Goal: Information Seeking & Learning: Learn about a topic

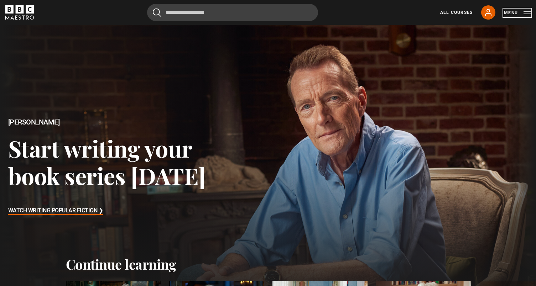
click at [513, 12] on button "Menu" at bounding box center [517, 12] width 27 height 7
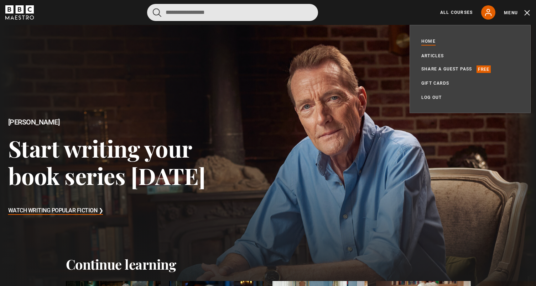
click at [250, 14] on input "Search" at bounding box center [232, 12] width 171 height 17
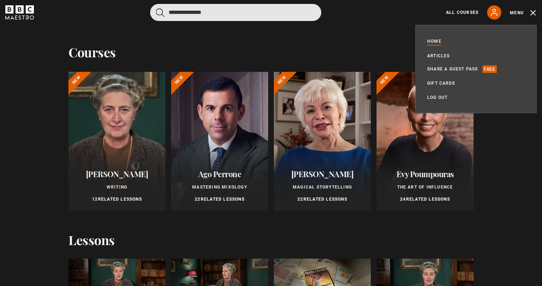
type input "**********"
click at [156, 8] on button "submit" at bounding box center [160, 12] width 9 height 9
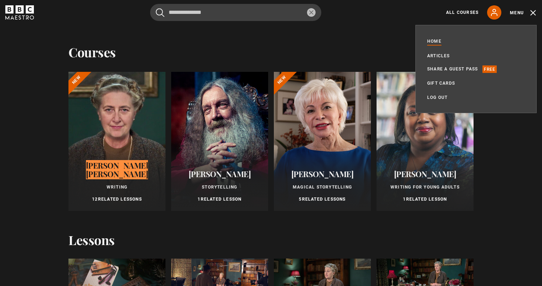
click at [111, 124] on div at bounding box center [116, 141] width 97 height 139
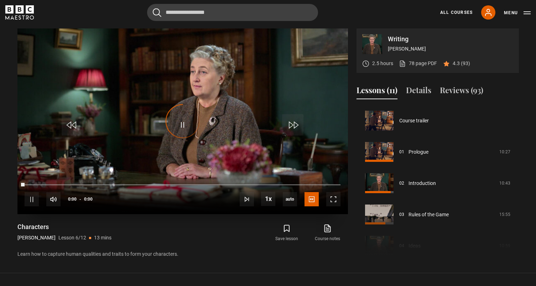
scroll to position [157, 0]
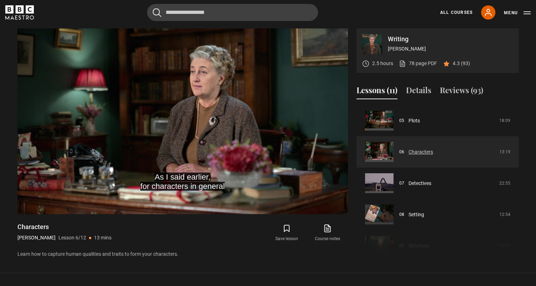
click at [415, 151] on link "Characters" at bounding box center [421, 152] width 25 height 7
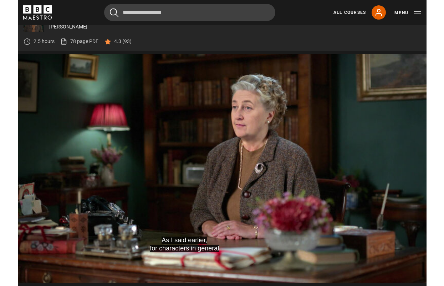
scroll to position [0, 0]
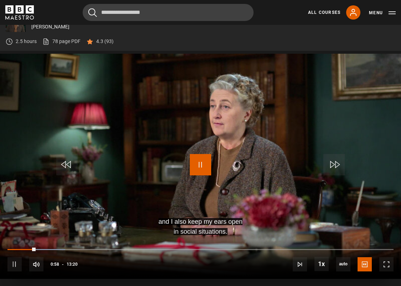
click at [197, 164] on span "Video Player" at bounding box center [200, 164] width 21 height 21
click at [196, 165] on span "Video Player" at bounding box center [200, 164] width 21 height 21
click at [197, 165] on span "Video Player" at bounding box center [200, 164] width 21 height 21
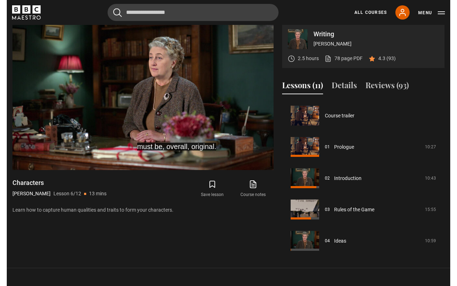
scroll to position [300, 0]
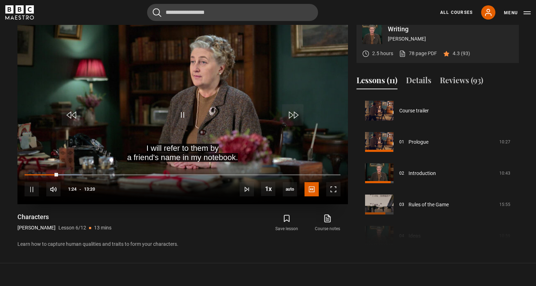
click at [34, 173] on div "10s Skip Back 10 seconds Pause 10s Skip Forward 10 seconds Loaded : 18.13% 00:1…" at bounding box center [182, 185] width 331 height 40
click at [35, 174] on div "10s Skip Back 10 seconds Pause 10s Skip Forward 10 seconds Loaded : 18.13% 00:1…" at bounding box center [182, 185] width 331 height 40
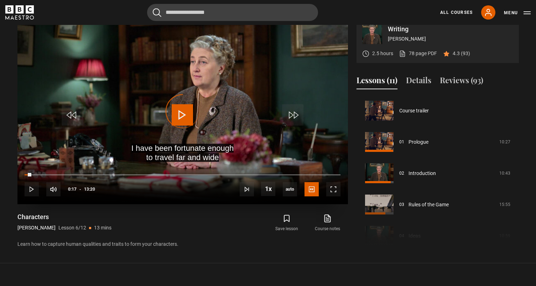
drag, startPoint x: 59, startPoint y: 176, endPoint x: 27, endPoint y: 177, distance: 32.1
click at [27, 177] on div "10s Skip Back 10 seconds Play 10s Skip Forward 10 seconds Loaded : 0.00% 01:20 …" at bounding box center [182, 185] width 331 height 40
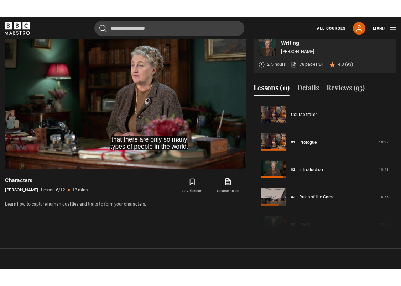
scroll to position [305, 0]
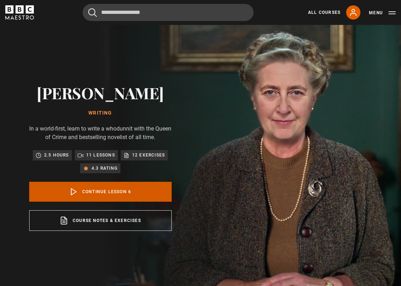
click at [102, 192] on link "Continue lesson 6" at bounding box center [100, 192] width 143 height 20
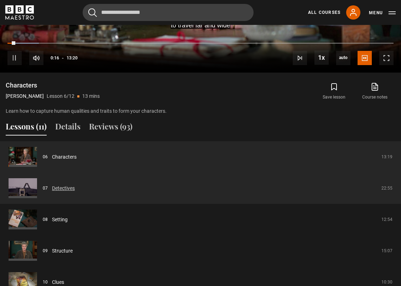
scroll to position [511, 0]
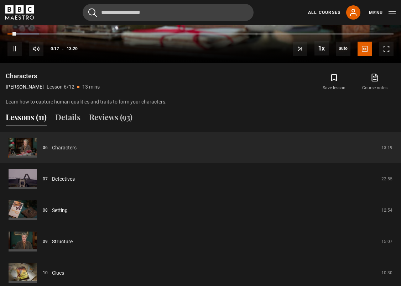
click at [63, 147] on link "Characters" at bounding box center [64, 147] width 25 height 7
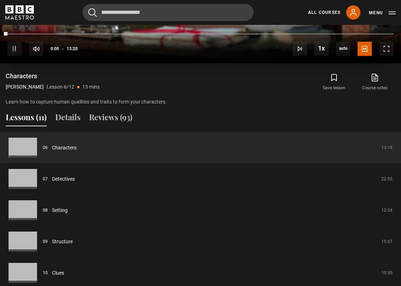
scroll to position [290, 0]
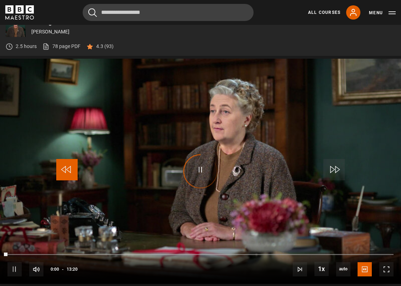
click at [65, 180] on span "Video Player" at bounding box center [66, 169] width 21 height 21
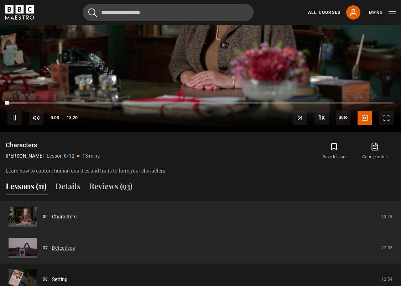
scroll to position [457, 0]
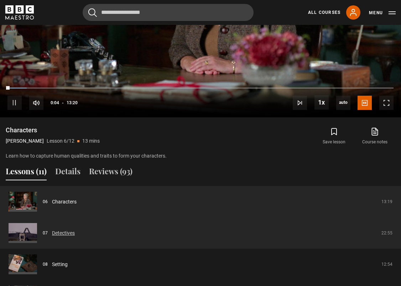
click at [62, 235] on link "Detectives" at bounding box center [63, 233] width 23 height 7
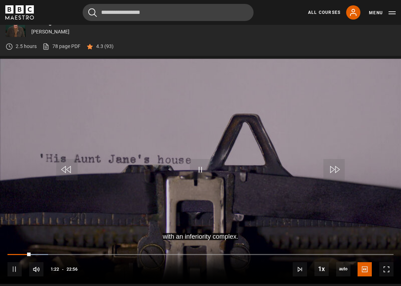
click at [21, 15] on icon "BBC Maestro" at bounding box center [19, 12] width 29 height 14
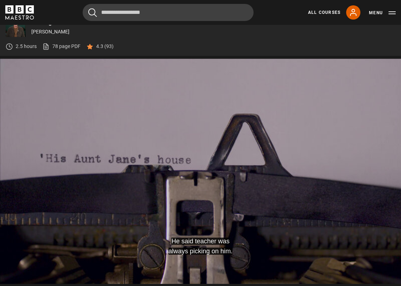
click at [24, 14] on icon "BBC Maestro" at bounding box center [19, 12] width 29 height 14
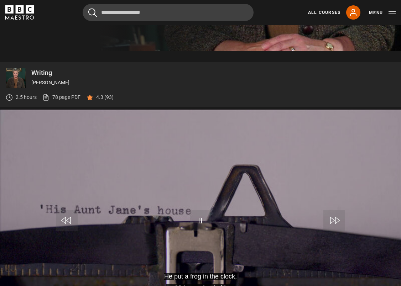
scroll to position [25, 0]
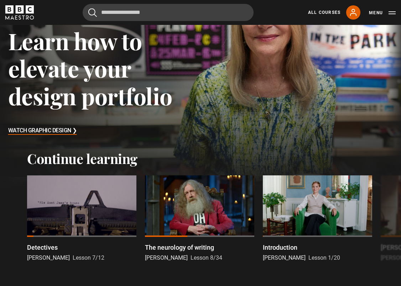
scroll to position [125, 0]
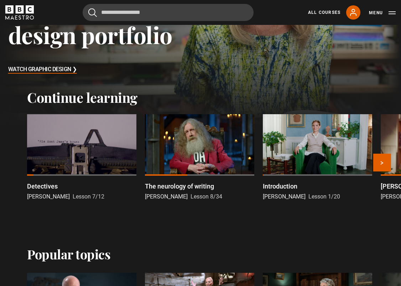
click at [69, 169] on div at bounding box center [81, 145] width 109 height 62
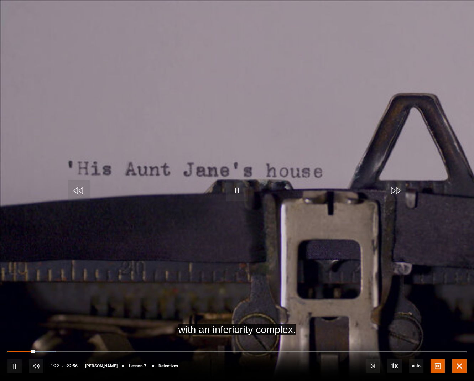
click at [401, 286] on span "Video Player" at bounding box center [459, 366] width 14 height 14
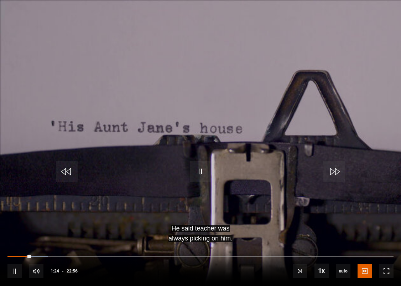
scroll to position [471, 0]
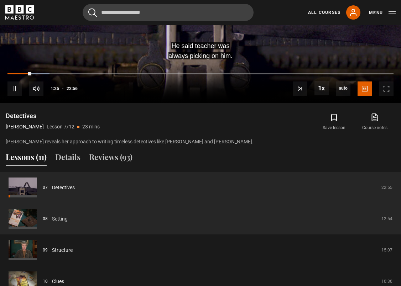
click at [52, 218] on link "Setting" at bounding box center [60, 219] width 16 height 7
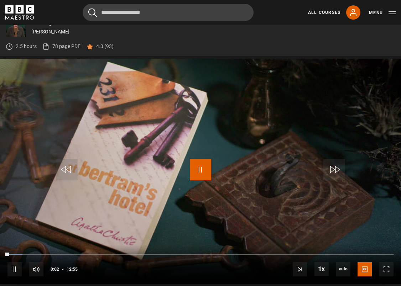
click at [202, 169] on span "Video Player" at bounding box center [200, 169] width 21 height 21
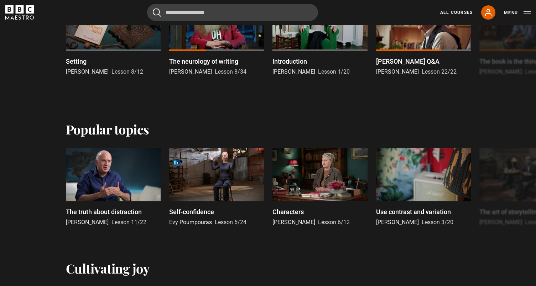
scroll to position [284, 0]
click at [111, 163] on div at bounding box center [113, 174] width 95 height 53
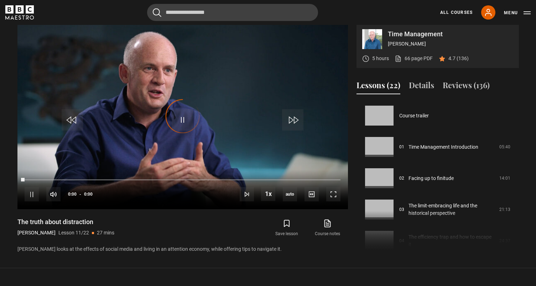
scroll to position [314, 0]
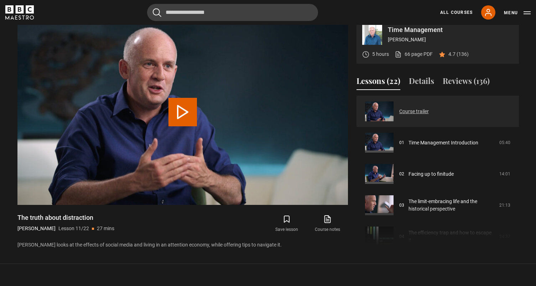
click at [406, 115] on link "Course trailer" at bounding box center [414, 111] width 30 height 7
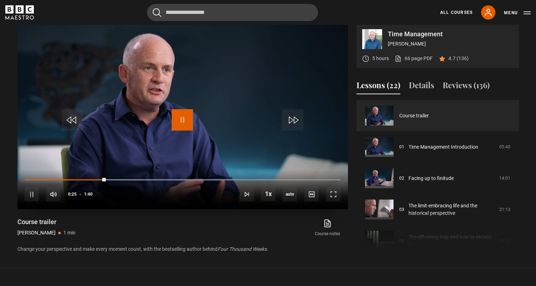
click at [184, 126] on span "Video Player" at bounding box center [182, 119] width 21 height 21
click at [183, 128] on span "Video Player" at bounding box center [182, 119] width 21 height 21
click at [340, 198] on span "Video Player" at bounding box center [333, 194] width 14 height 14
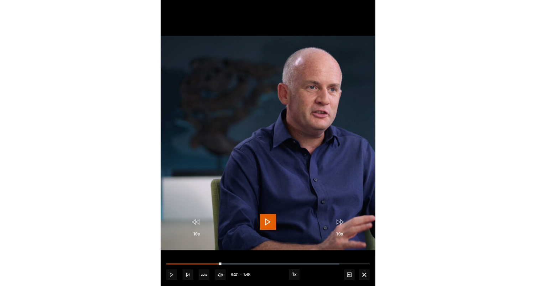
scroll to position [291, 0]
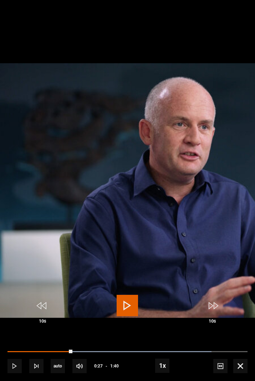
click at [255, 6] on video-js "Video Player is loading. Play Video 10s Skip Back 10 seconds Play 10s Skip Forw…" at bounding box center [127, 190] width 255 height 381
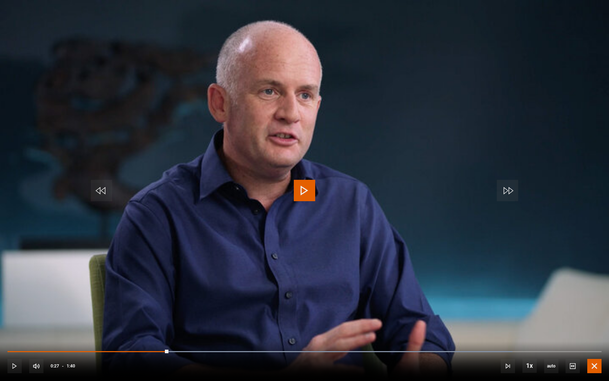
click at [536, 286] on span "Video Player" at bounding box center [594, 366] width 14 height 14
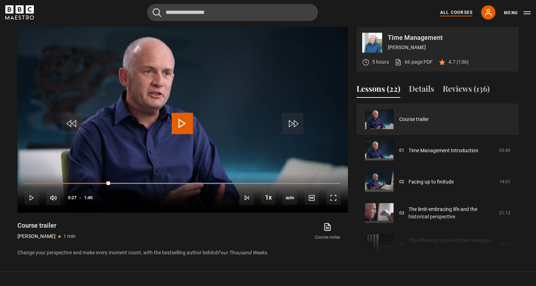
click at [460, 12] on link "All Courses" at bounding box center [456, 12] width 32 height 6
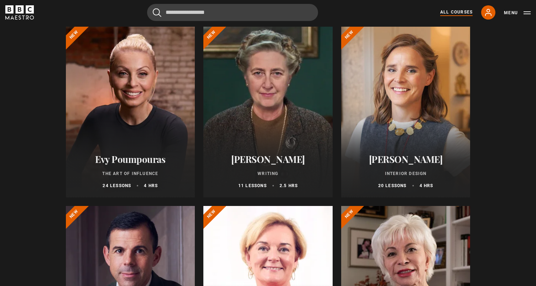
scroll to position [44, 0]
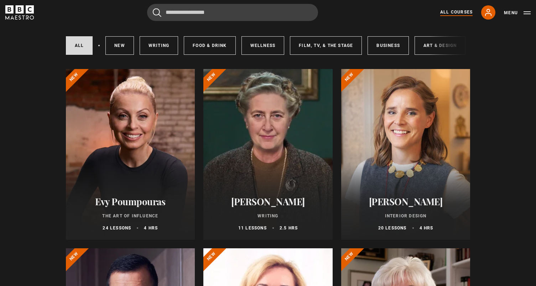
click at [295, 116] on div at bounding box center [267, 154] width 129 height 171
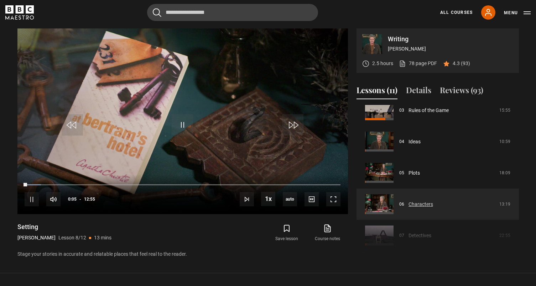
scroll to position [139, 0]
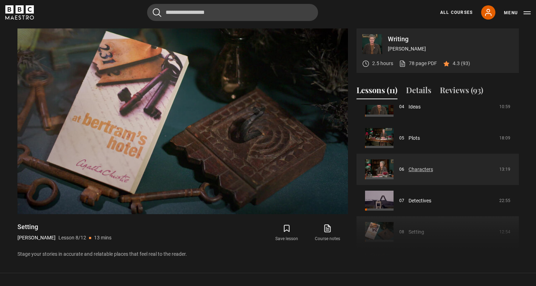
click at [416, 171] on link "Characters" at bounding box center [421, 169] width 25 height 7
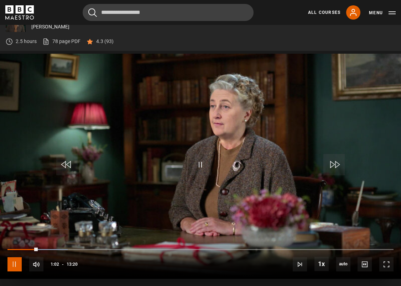
click at [15, 263] on span "Video Player" at bounding box center [14, 265] width 14 height 14
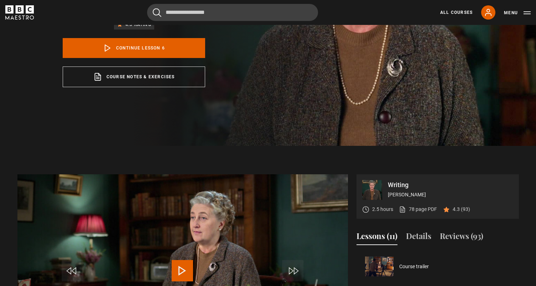
scroll to position [34, 0]
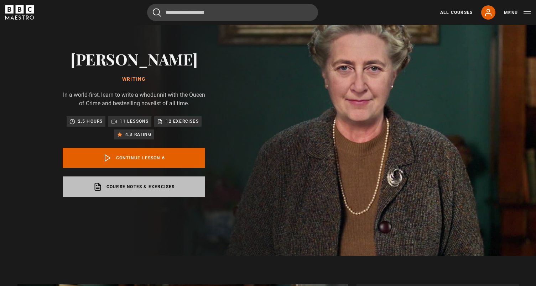
click at [125, 188] on link "Course notes & exercises opens in a new tab" at bounding box center [134, 187] width 143 height 21
